Goal: Task Accomplishment & Management: Manage account settings

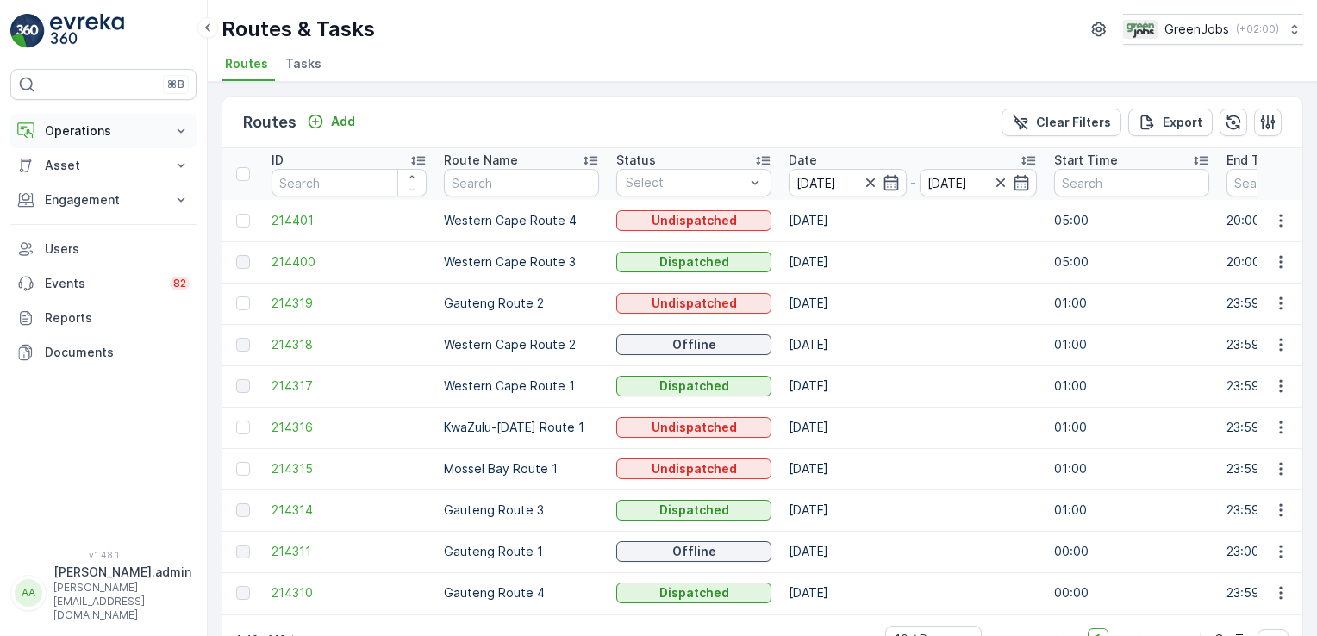
click at [178, 134] on icon at bounding box center [180, 130] width 17 height 17
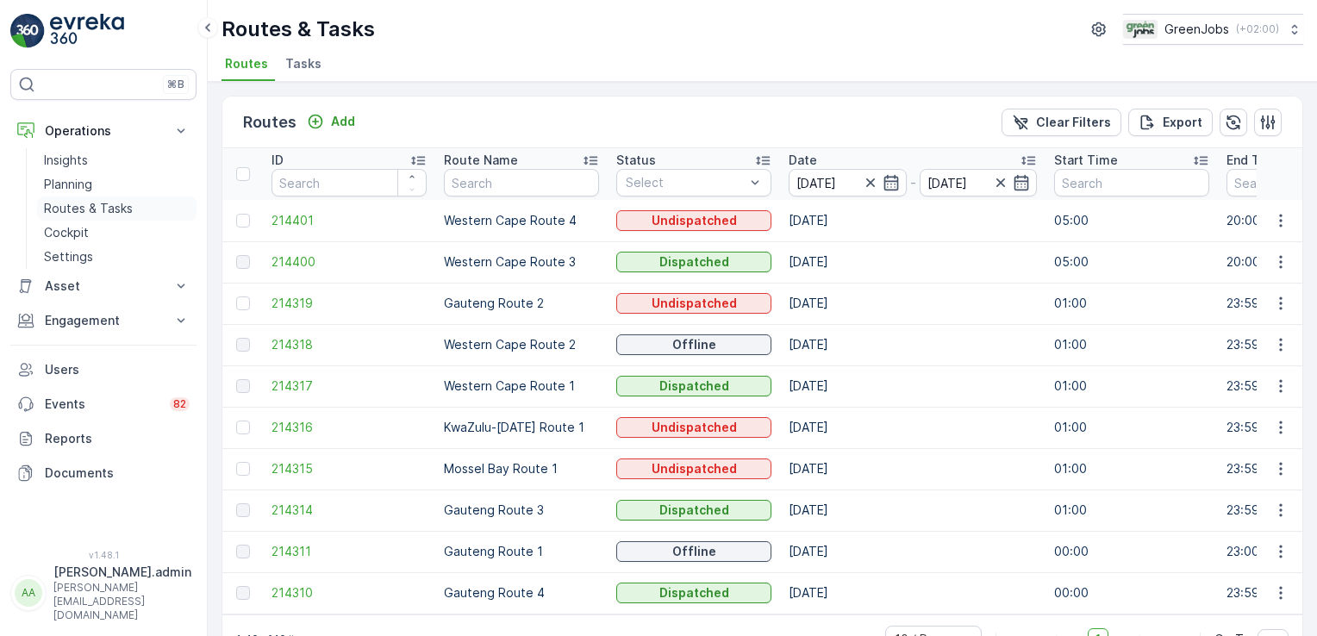
click at [114, 205] on p "Routes & Tasks" at bounding box center [88, 208] width 89 height 17
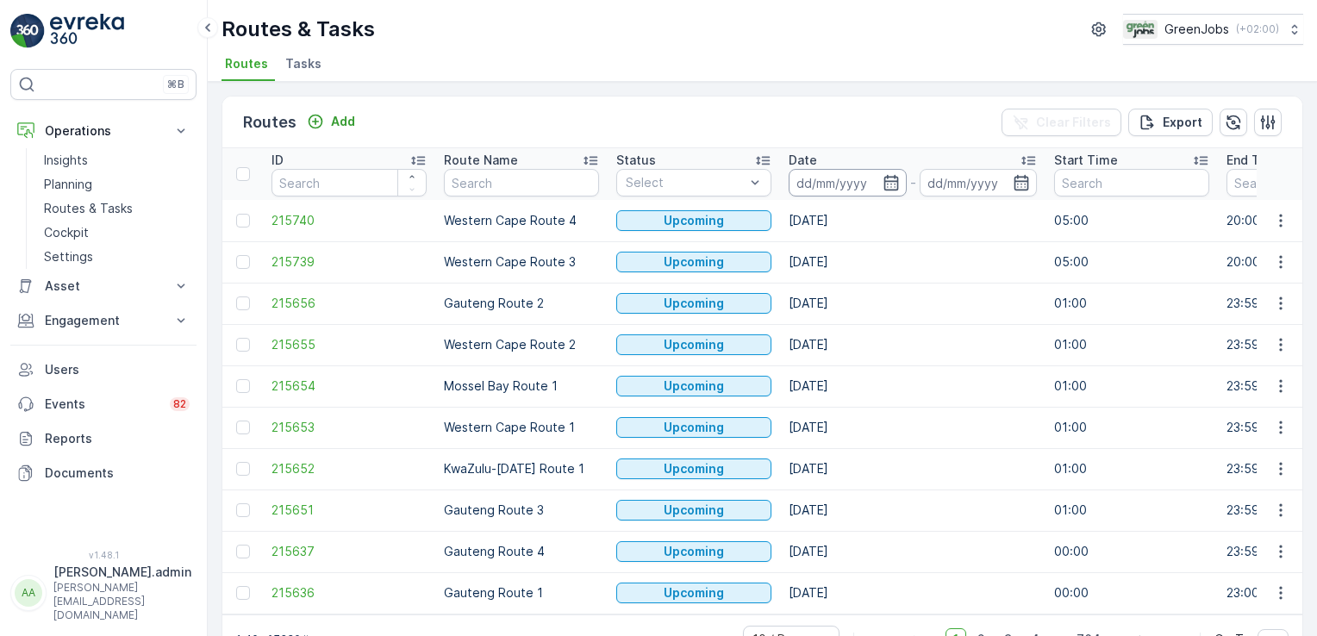
click at [817, 180] on input at bounding box center [848, 183] width 118 height 28
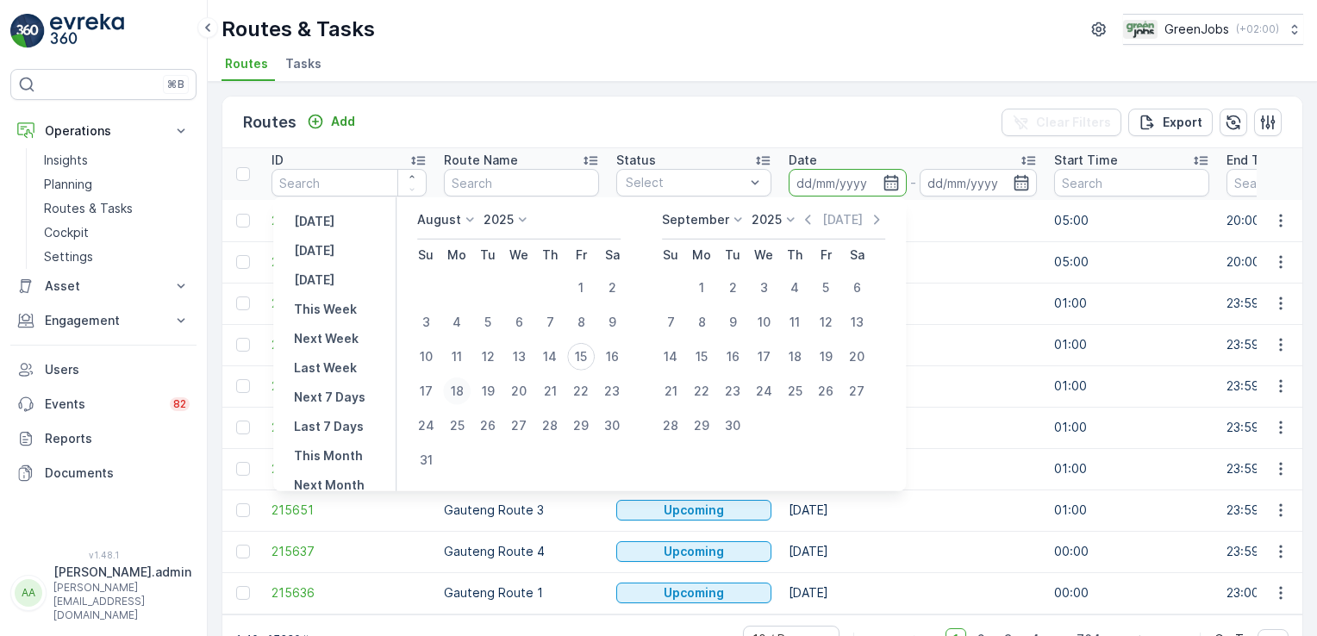
click at [462, 392] on div "18" at bounding box center [457, 392] width 28 height 28
type input "[DATE]"
click at [461, 392] on div "18" at bounding box center [457, 392] width 28 height 28
type input "[DATE]"
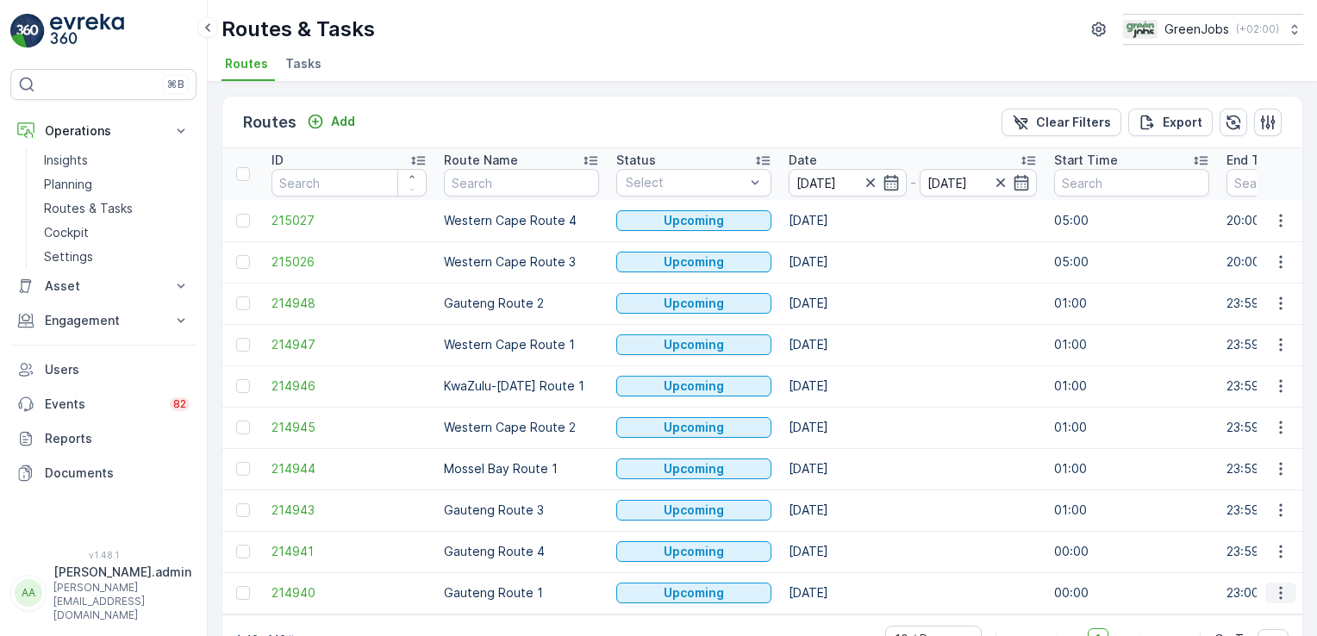
click at [1273, 592] on icon "button" at bounding box center [1281, 593] width 17 height 17
click at [1268, 458] on span "See More Details" at bounding box center [1241, 461] width 100 height 17
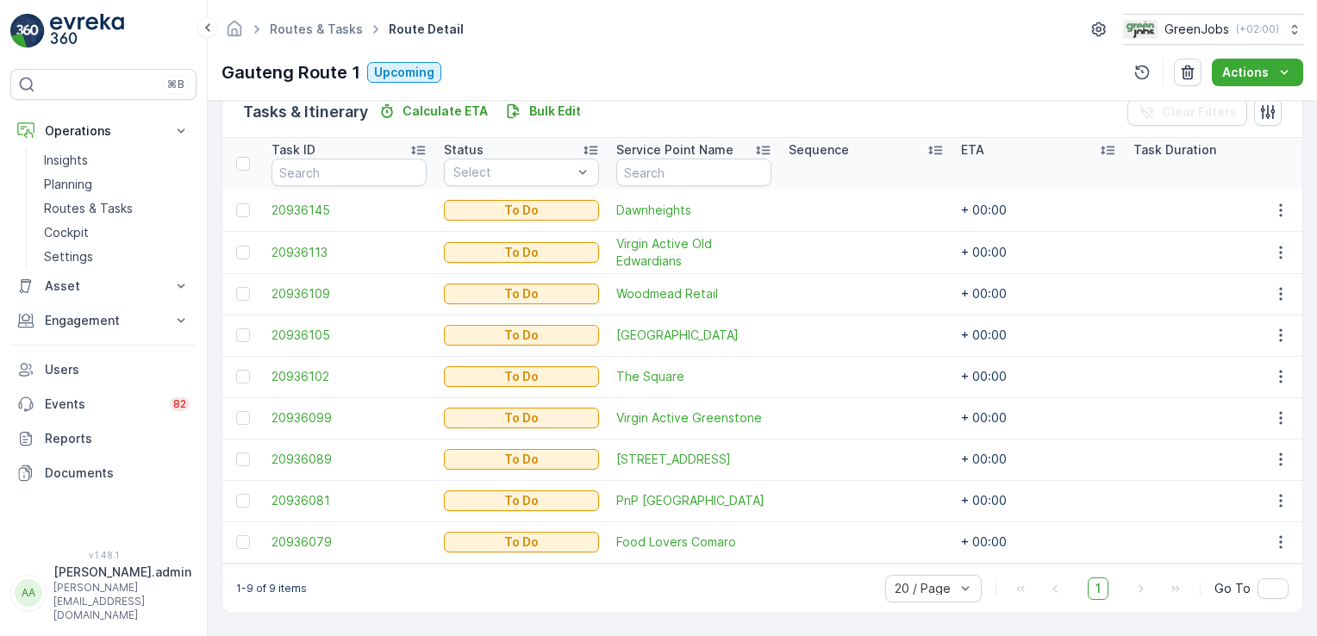
scroll to position [438, 0]
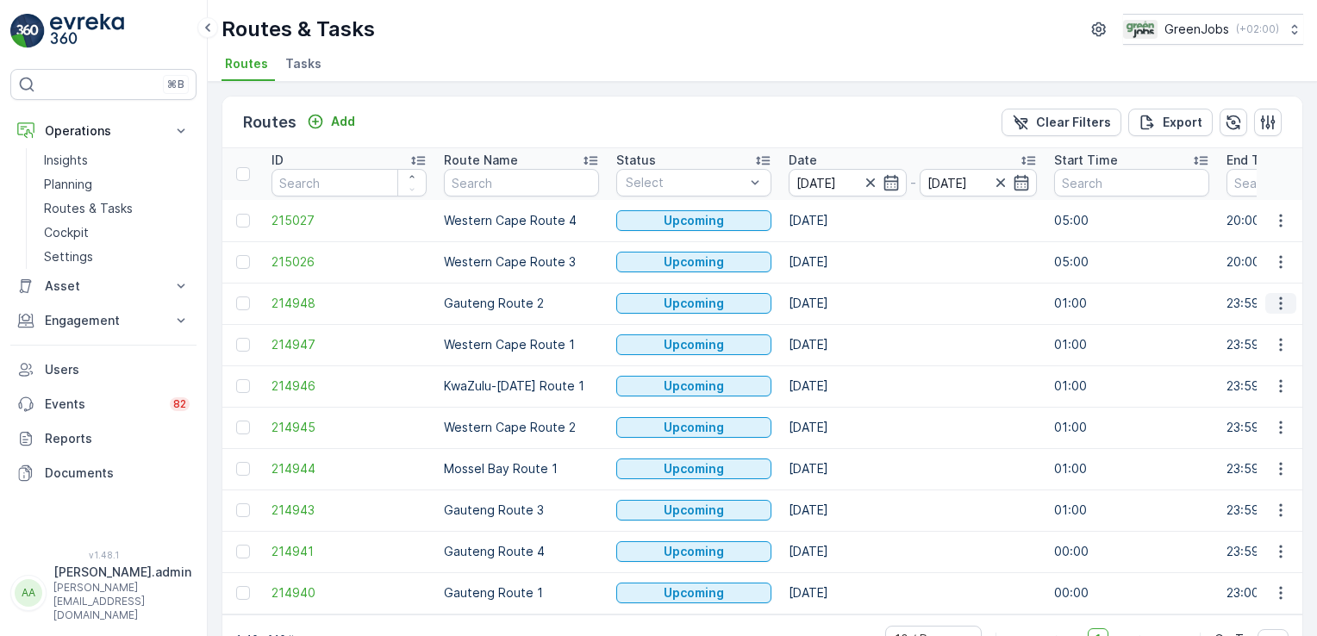
click at [1279, 298] on icon "button" at bounding box center [1281, 303] width 17 height 17
click at [1248, 331] on span "See More Details" at bounding box center [1241, 327] width 100 height 17
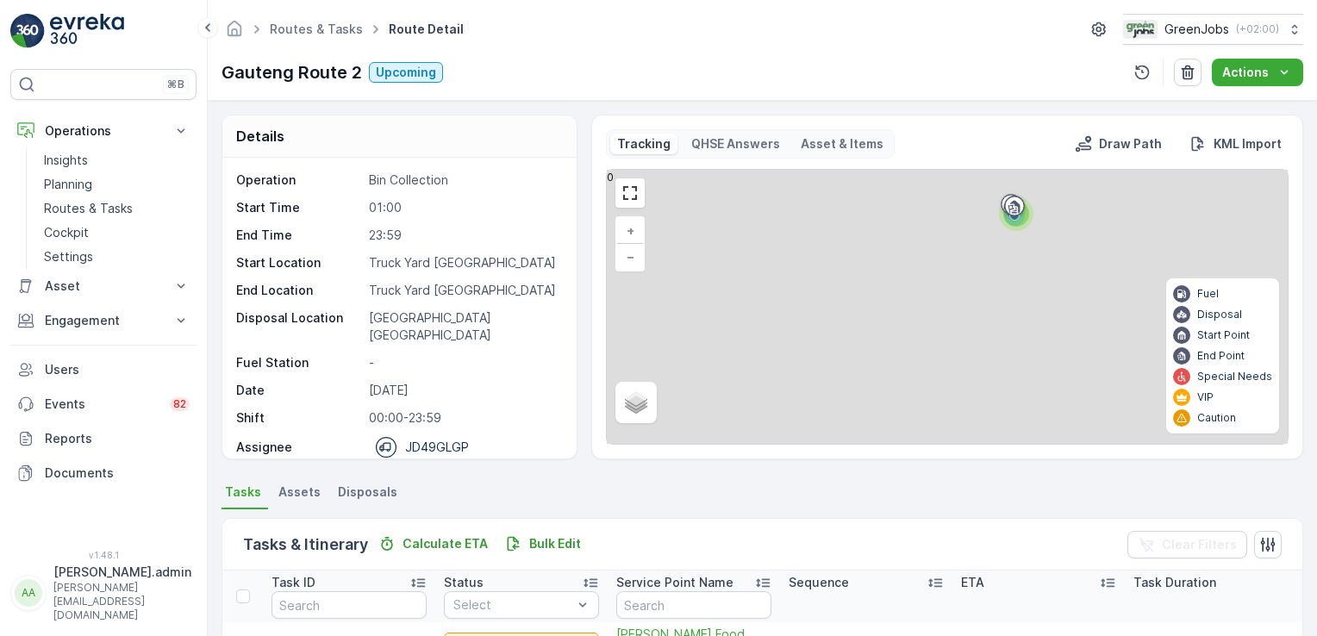
scroll to position [438, 0]
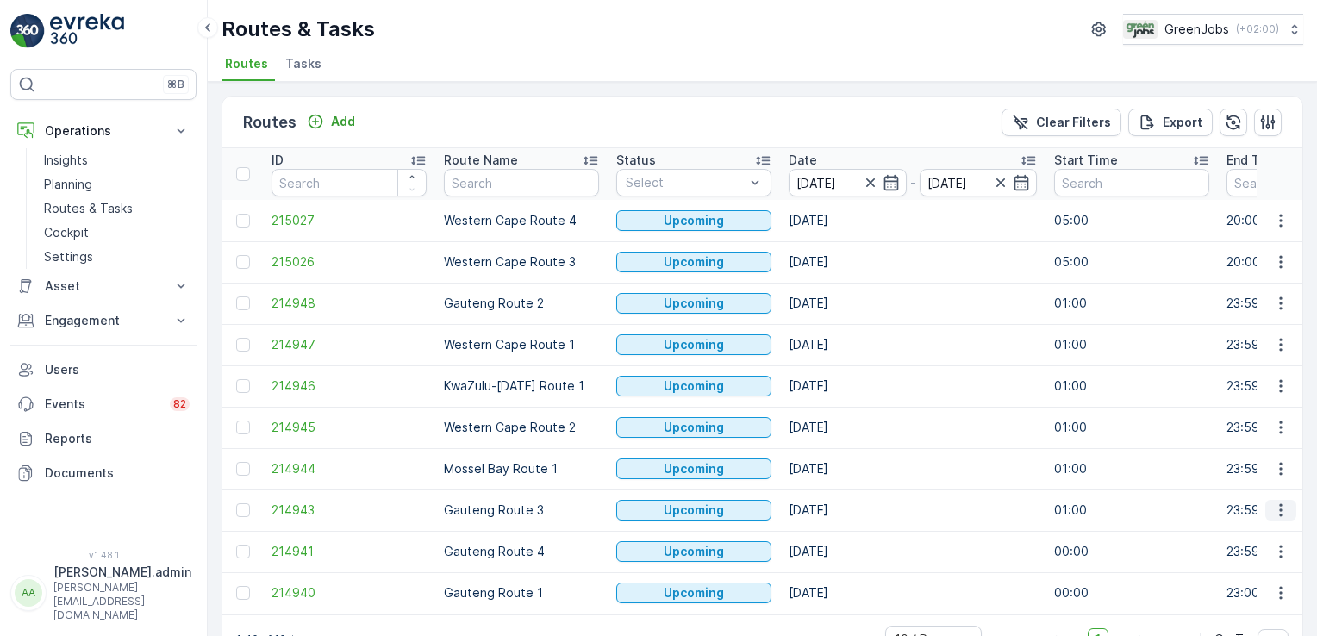
click at [1273, 510] on icon "button" at bounding box center [1281, 510] width 17 height 17
click at [1276, 374] on span "See More Details" at bounding box center [1241, 378] width 100 height 17
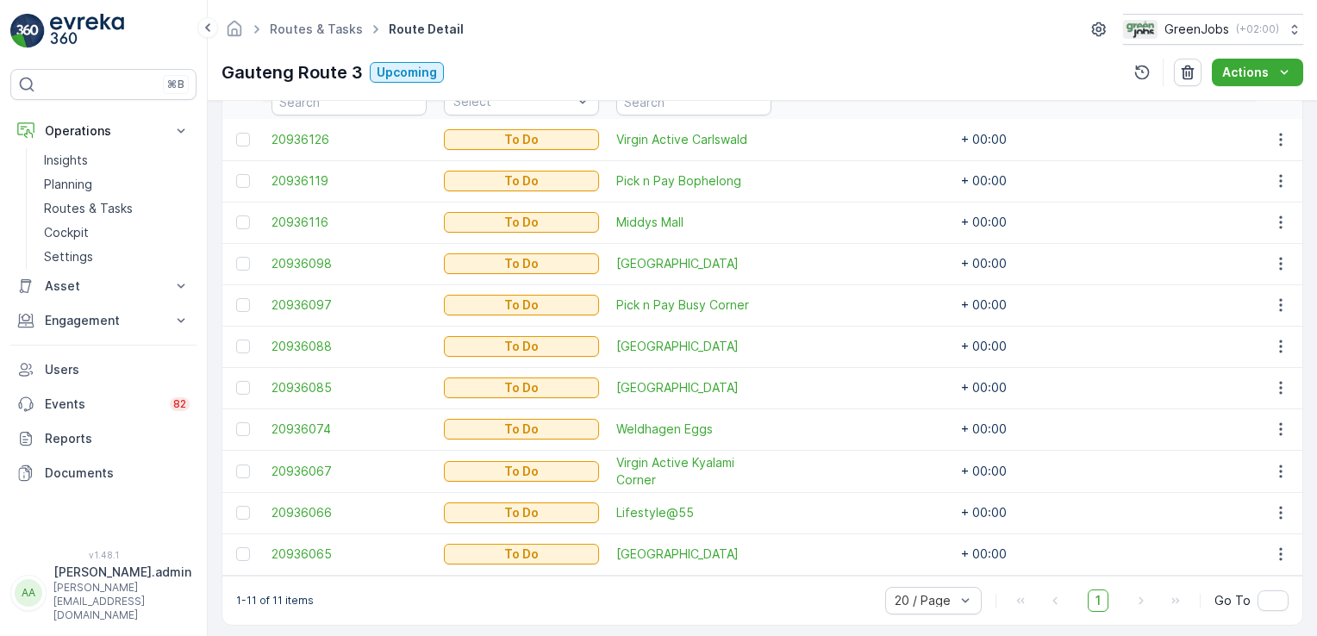
scroll to position [503, 0]
click at [238, 510] on div at bounding box center [243, 513] width 14 height 14
click at [236, 506] on input "checkbox" at bounding box center [236, 506] width 0 height 0
click at [244, 262] on div at bounding box center [243, 264] width 14 height 14
click at [236, 257] on input "checkbox" at bounding box center [236, 257] width 0 height 0
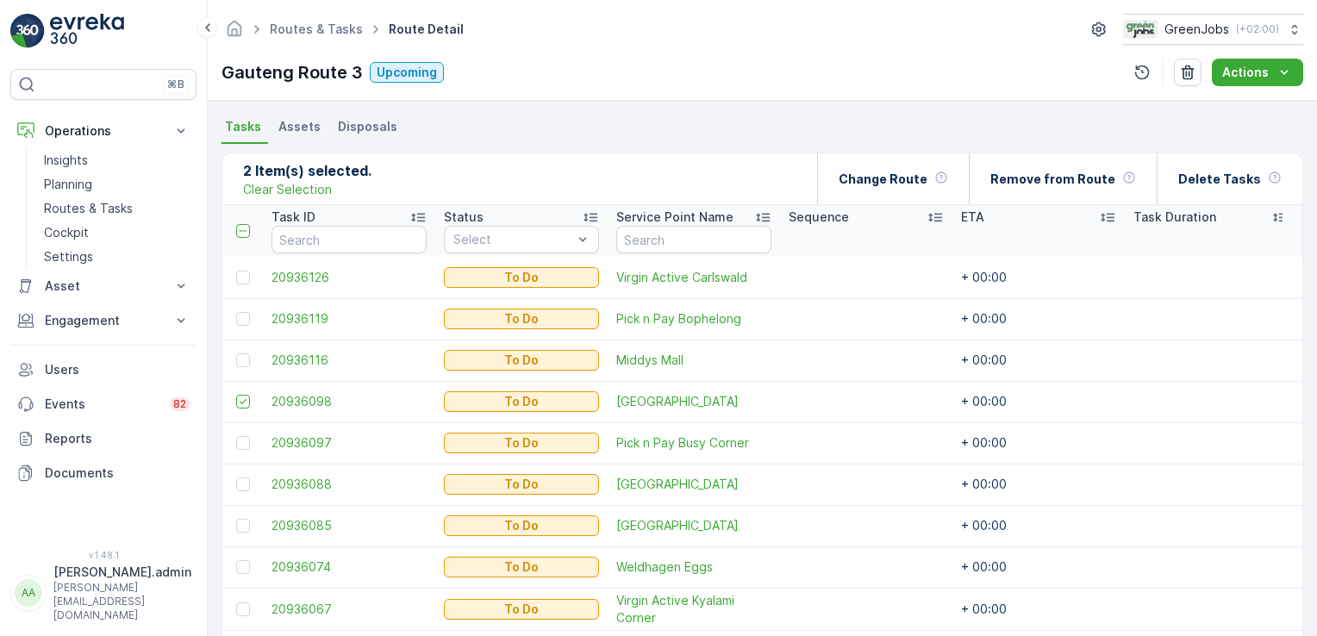
scroll to position [356, 0]
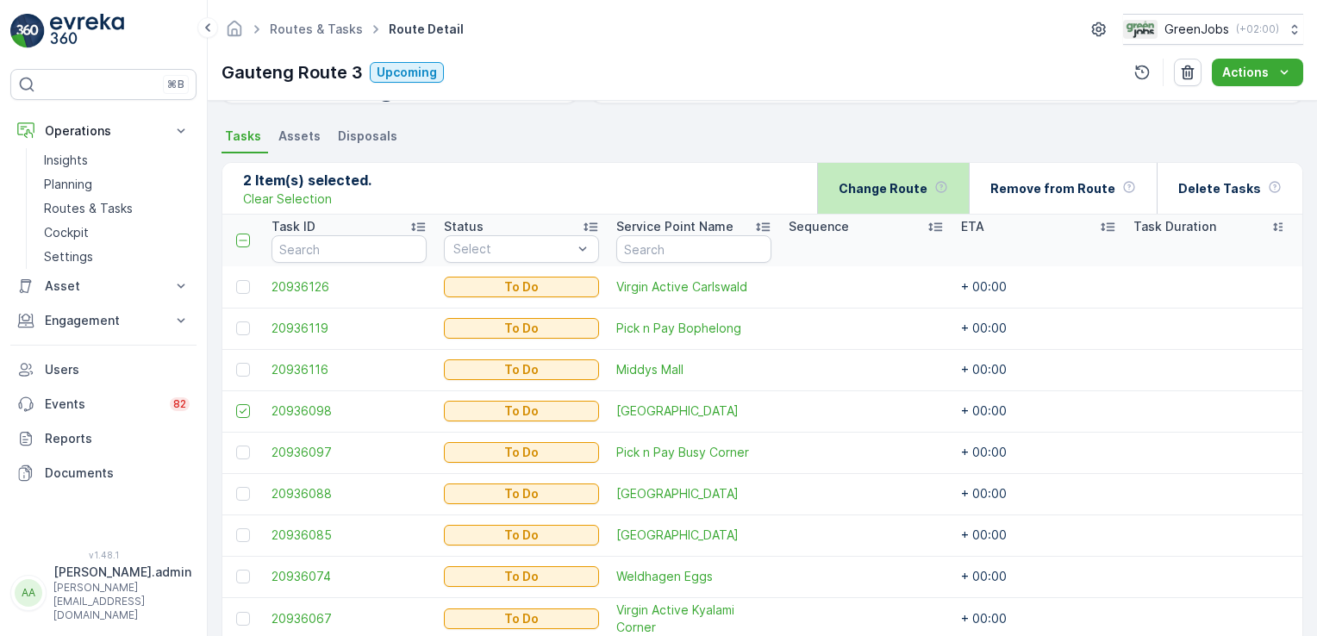
click at [850, 188] on div "Change Route" at bounding box center [893, 188] width 152 height 51
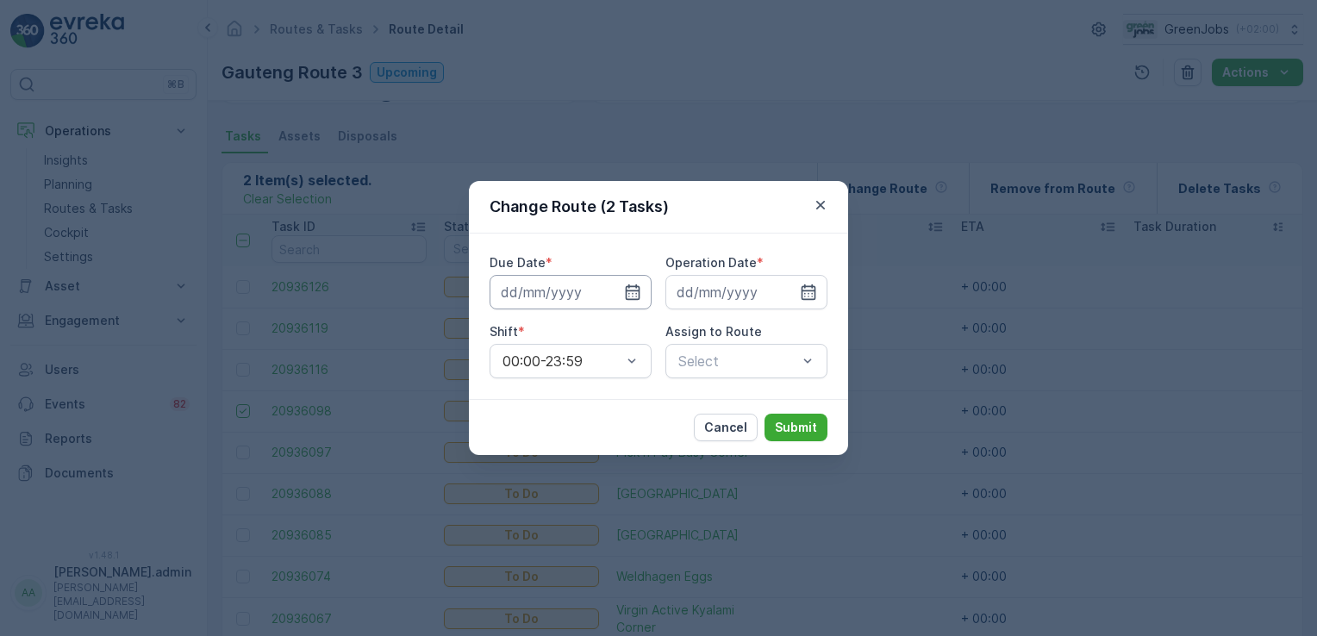
click at [557, 299] on input at bounding box center [571, 292] width 162 height 34
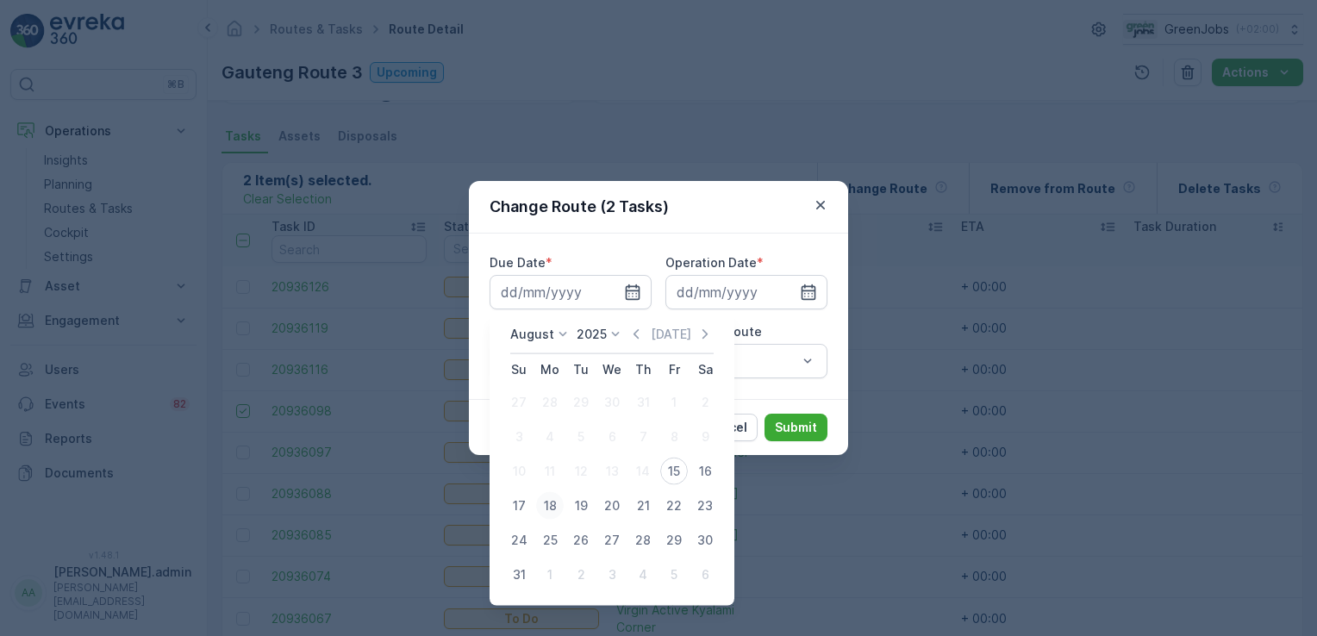
click at [548, 500] on div "18" at bounding box center [550, 506] width 28 height 28
type input "[DATE]"
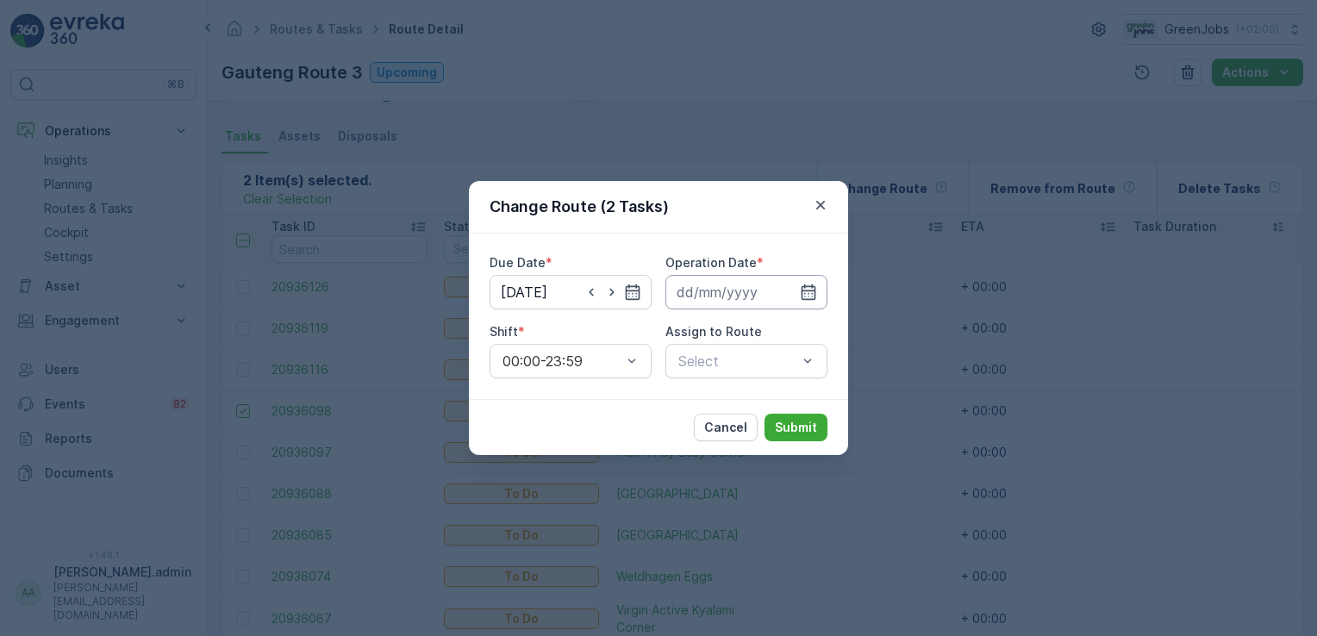
click at [715, 282] on input at bounding box center [747, 292] width 162 height 34
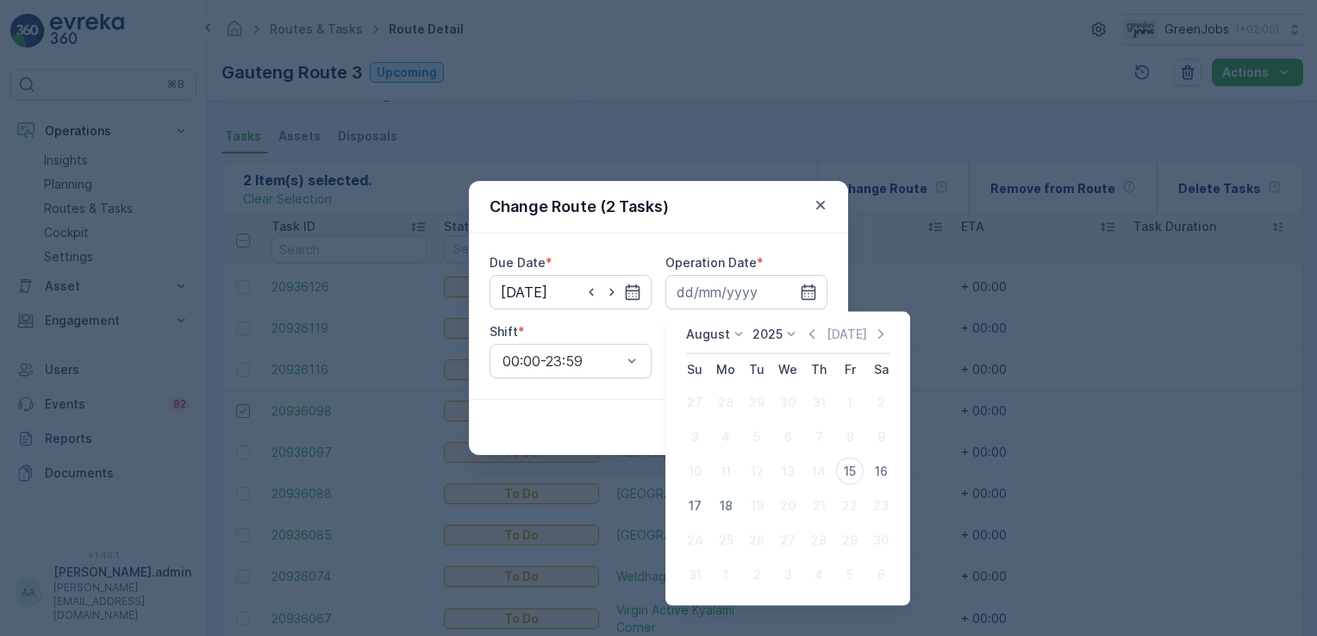
drag, startPoint x: 719, startPoint y: 503, endPoint x: 728, endPoint y: 503, distance: 8.7
click at [721, 503] on div "18" at bounding box center [726, 506] width 28 height 28
type input "[DATE]"
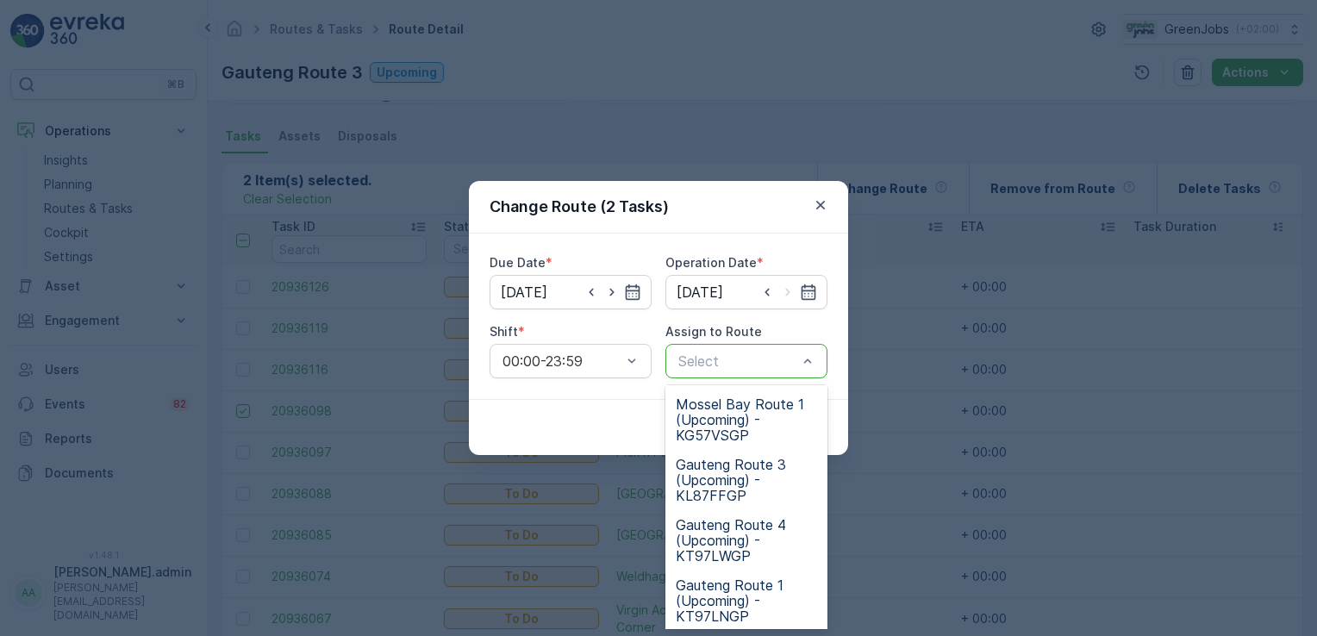
scroll to position [366, 0]
click at [734, 513] on span "Gauteng Route 4 (Upcoming) - KT97LWGP" at bounding box center [746, 536] width 141 height 47
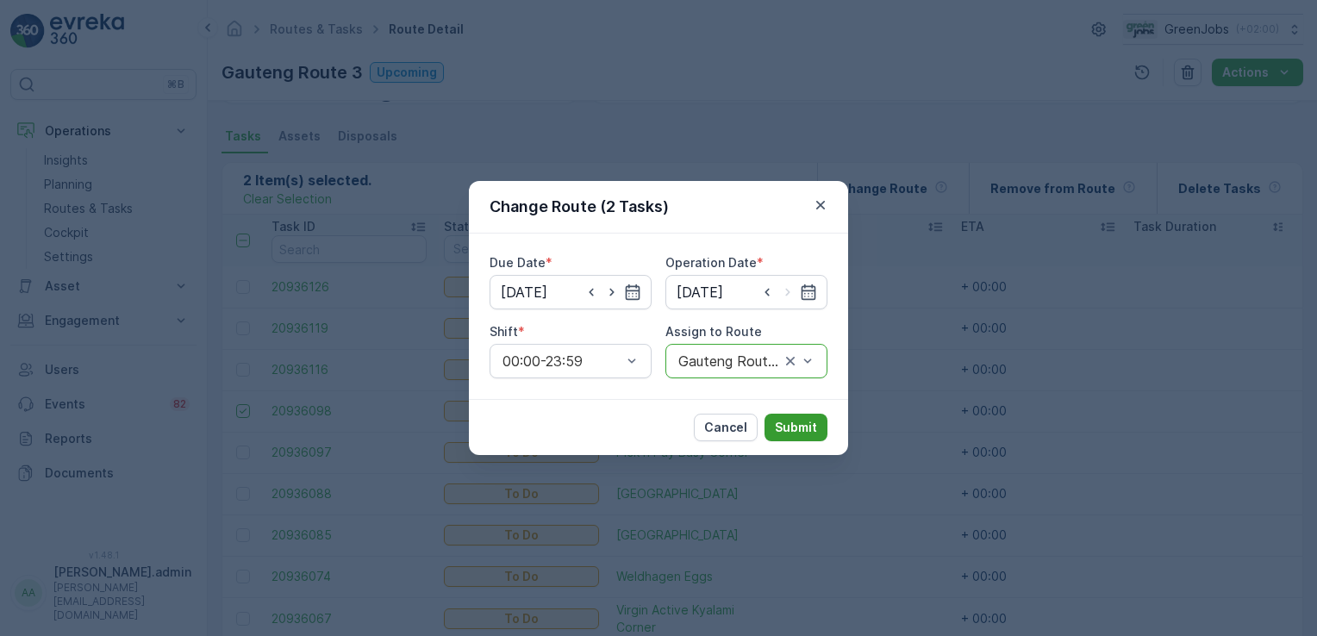
click at [794, 420] on p "Submit" at bounding box center [796, 427] width 42 height 17
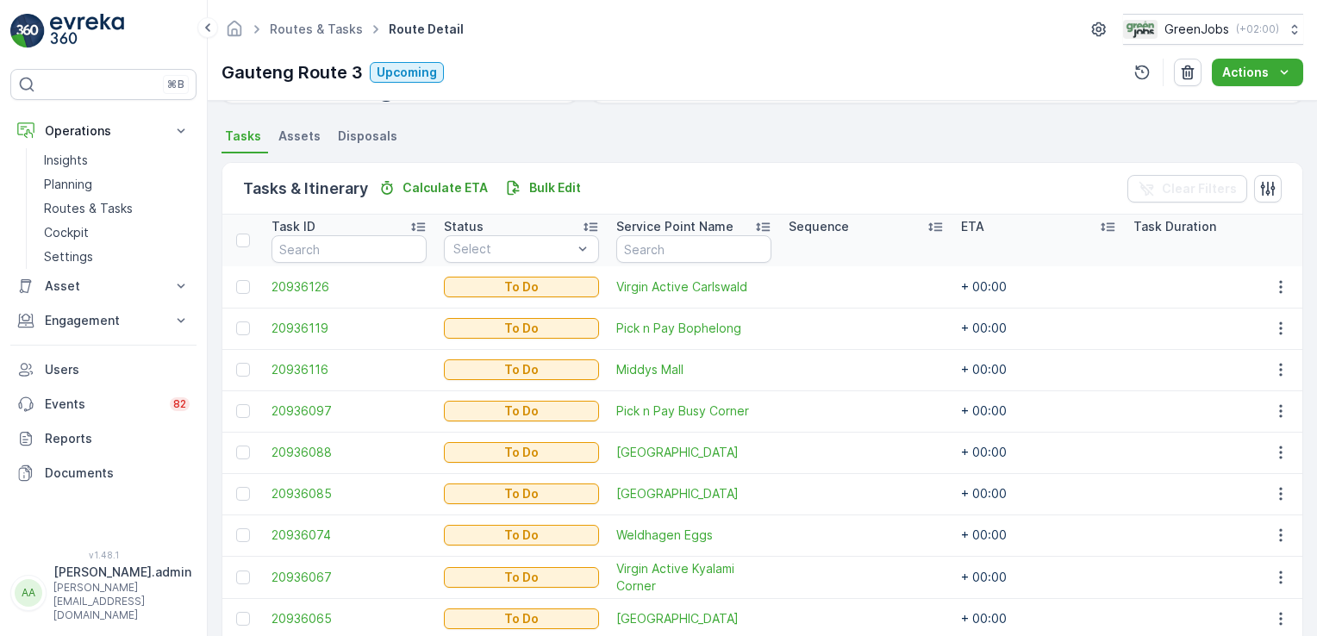
scroll to position [438, 0]
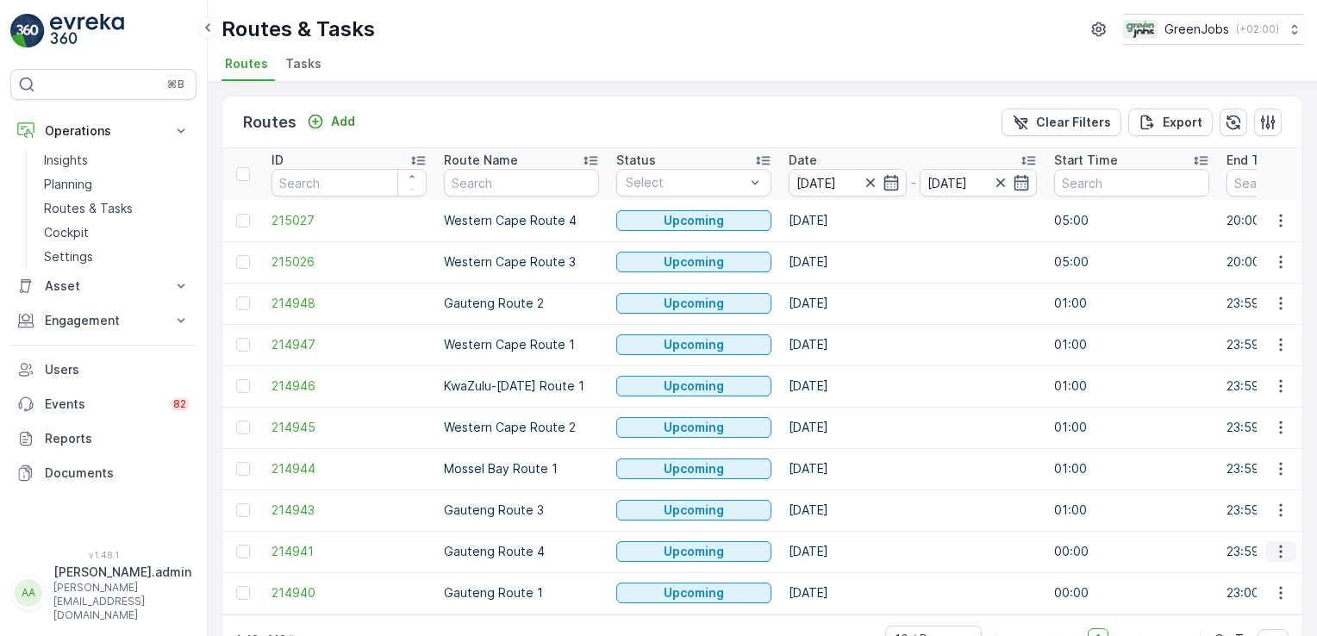
click at [1275, 553] on icon "button" at bounding box center [1281, 551] width 17 height 17
click at [1268, 422] on span "See More Details" at bounding box center [1241, 419] width 100 height 17
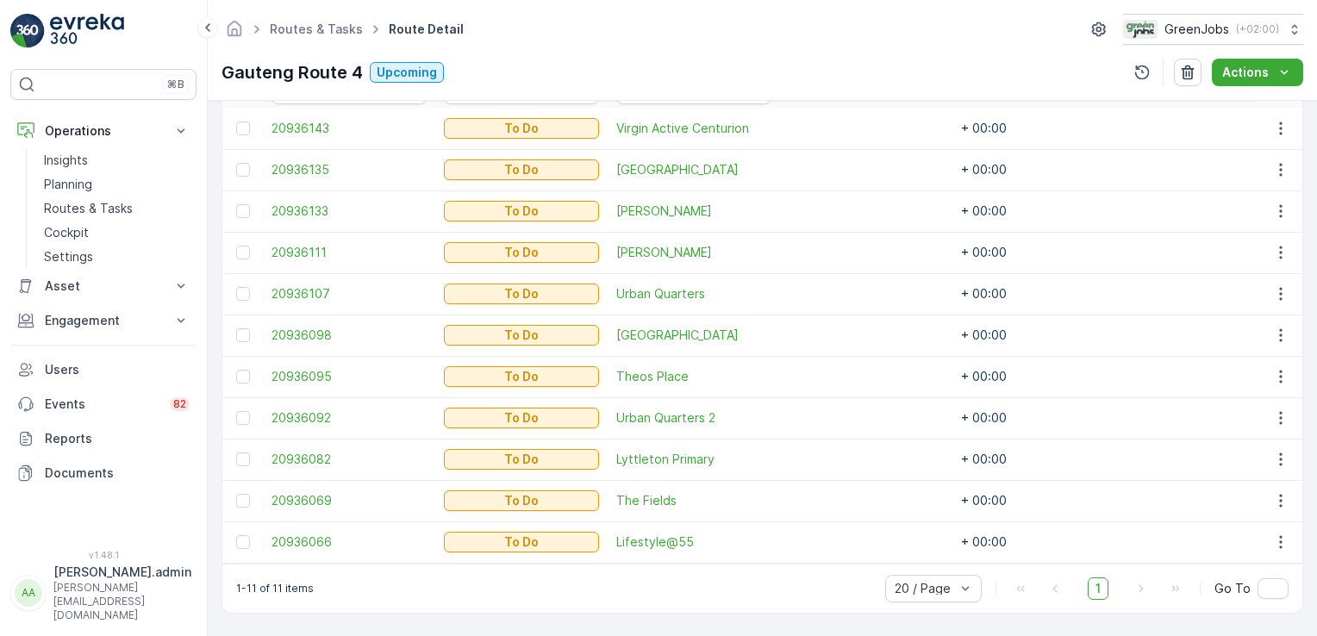
scroll to position [521, 0]
